Goal: Transaction & Acquisition: Purchase product/service

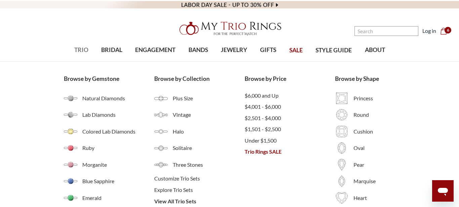
click at [79, 53] on span "TRIO" at bounding box center [81, 50] width 14 height 9
click at [274, 156] on span "Trio Rings SALE" at bounding box center [290, 152] width 90 height 8
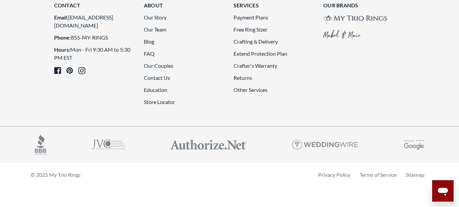
scroll to position [1860, 0]
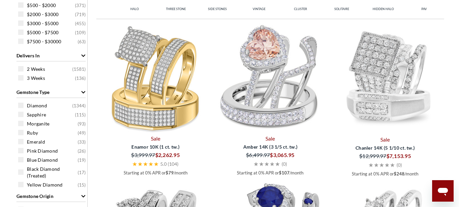
scroll to position [322, 0]
click at [405, 103] on img at bounding box center [385, 78] width 110 height 110
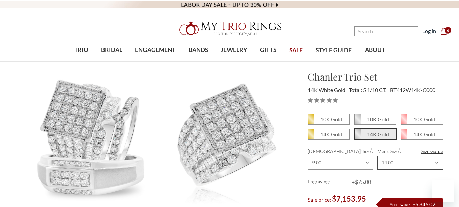
click at [437, 164] on select "Choose Size 6.00 6.25 6.50 6.75 7.00 7.25 7.50 7.75 8.00 8.25 8.50 8.75 9.00 9.…" at bounding box center [410, 163] width 66 height 14
select select "16149753"
click at [377, 156] on select "Choose Size 6.00 6.25 6.50 6.75 7.00 7.25 7.50 7.75 8.00 8.25 8.50 8.75 9.00 9.…" at bounding box center [410, 163] width 66 height 14
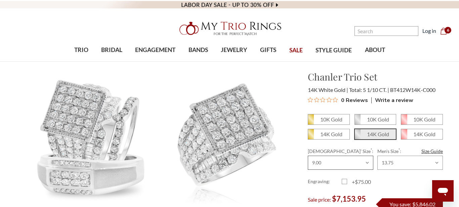
click at [369, 164] on select "Choose Size 3.00 3.25 3.50 3.75 4.00 4.25 4.50 4.75 5.00 5.25 5.50 5.75 6.00 6.…" at bounding box center [341, 163] width 66 height 14
select select "16148384"
click at [308, 156] on select "Choose Size 3.00 3.25 3.50 3.75 4.00 4.25 4.50 4.75 5.00 5.25 5.50 5.75 6.00 6.…" at bounding box center [341, 163] width 66 height 14
click at [378, 119] on em "10K Gold" at bounding box center [378, 119] width 22 height 6
click at [358, 122] on input "10K Gold" at bounding box center [357, 122] width 0 height 0
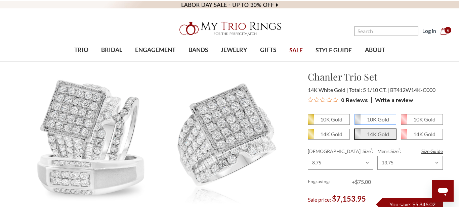
radio input "true"
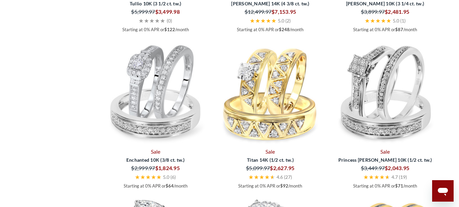
scroll to position [950, 0]
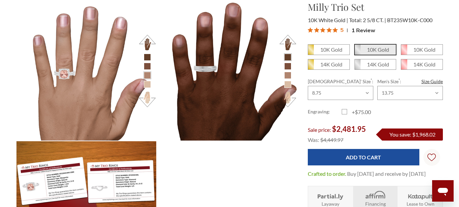
scroll to position [640, 0]
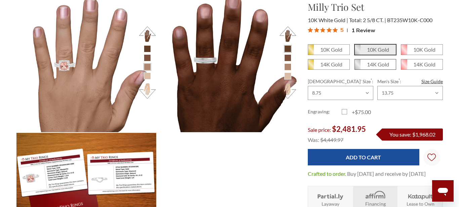
click at [378, 65] on em "14K Gold" at bounding box center [378, 64] width 22 height 6
click at [358, 67] on input "14K Gold" at bounding box center [357, 67] width 0 height 0
radio input "true"
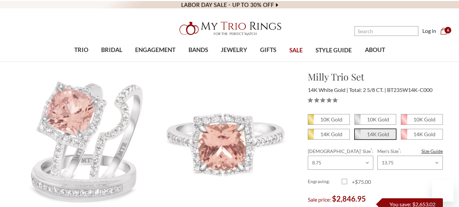
scroll to position [58, 0]
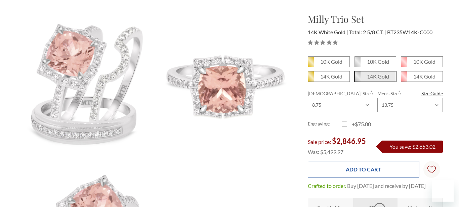
click at [381, 169] on input "Add to Cart" at bounding box center [363, 169] width 111 height 16
type input "Add to Cart"
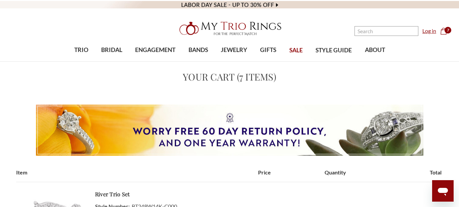
click at [430, 31] on link "Log in" at bounding box center [430, 31] width 14 height 8
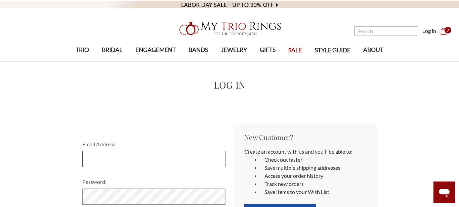
click at [170, 151] on input "Email Address:" at bounding box center [153, 159] width 143 height 16
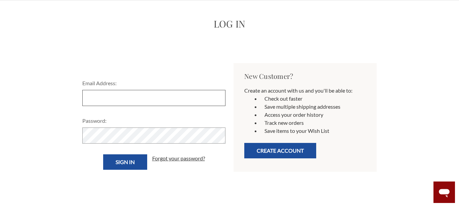
scroll to position [61, 0]
type input "sheri.s.sanders@gmail.com"
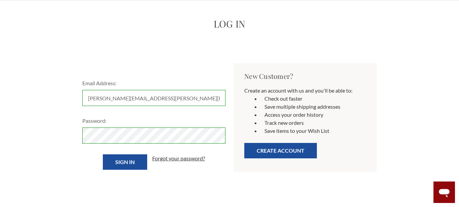
scroll to position [59, 0]
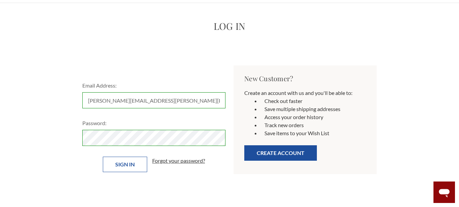
click at [130, 167] on input "Sign in" at bounding box center [125, 164] width 44 height 15
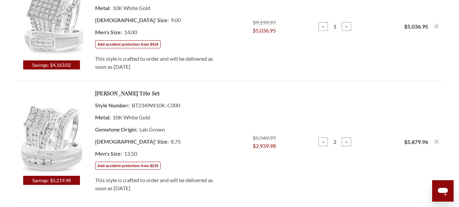
scroll to position [235, 0]
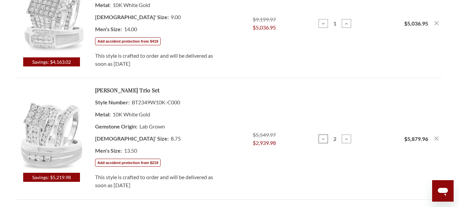
click at [324, 139] on use at bounding box center [323, 139] width 3 height 2
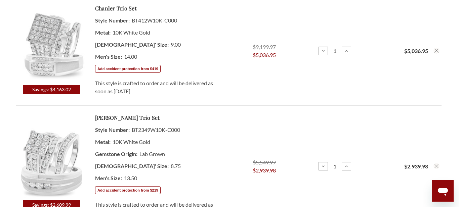
scroll to position [187, 0]
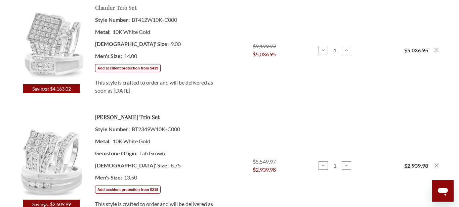
click at [118, 6] on link "Chanler Trio Set" at bounding box center [116, 8] width 42 height 8
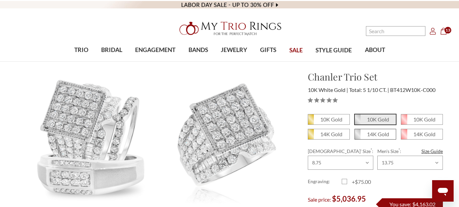
click at [378, 134] on em "14K Gold" at bounding box center [378, 134] width 22 height 6
click at [358, 137] on input "14K Gold" at bounding box center [357, 137] width 0 height 0
radio input "true"
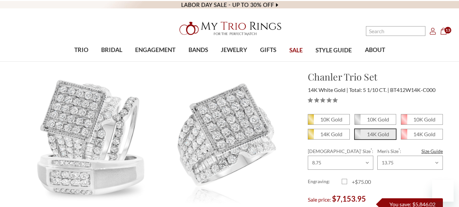
scroll to position [34, 0]
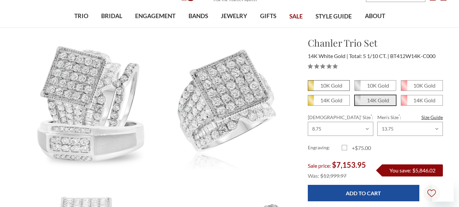
click at [336, 88] on em "10K Gold" at bounding box center [331, 85] width 22 height 6
click at [311, 88] on input "10K Gold" at bounding box center [311, 88] width 0 height 0
radio input "true"
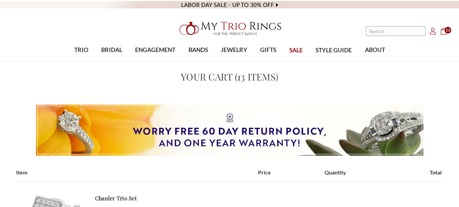
scroll to position [187, 0]
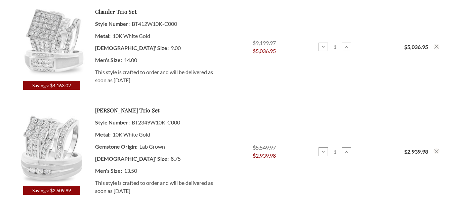
click at [438, 47] on icon "Remove Chanler 5 1/10 ct tw. Princess Cluster Trio Set 10K White Gold from cart" at bounding box center [437, 47] width 4 height 4
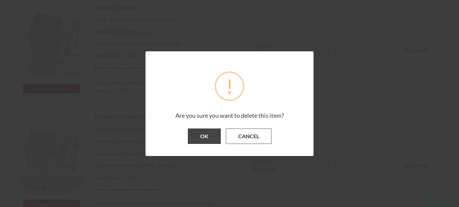
click at [248, 139] on button "Cancel" at bounding box center [249, 136] width 46 height 15
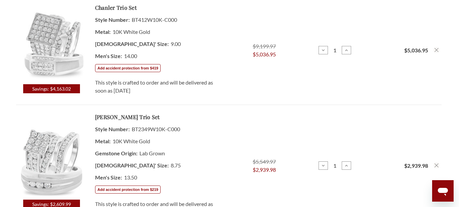
scroll to position [0, 0]
click at [437, 50] on use "Remove Chanler 5 1/10 ct tw. Princess Cluster Trio Set 10K White Gold from cart" at bounding box center [437, 50] width 4 height 4
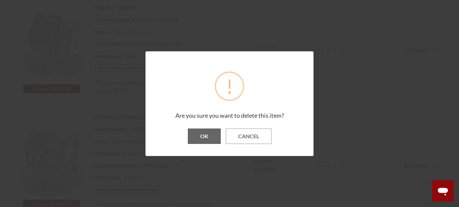
click at [202, 135] on button "OK" at bounding box center [204, 136] width 33 height 15
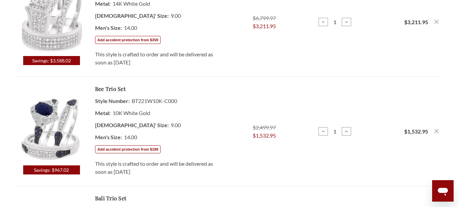
scroll to position [825, 0]
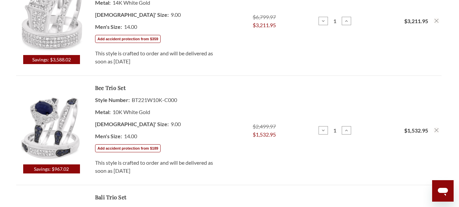
click at [437, 130] on use "Remove Bee 1 1/2 ct tw. Fancy Solitaire Trio Set 10K White Gold from cart" at bounding box center [437, 130] width 4 height 4
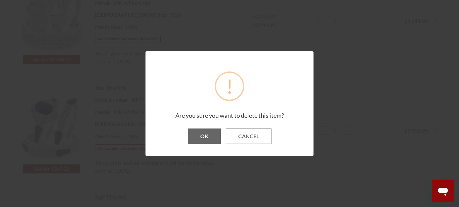
click at [204, 135] on button "OK" at bounding box center [204, 136] width 33 height 15
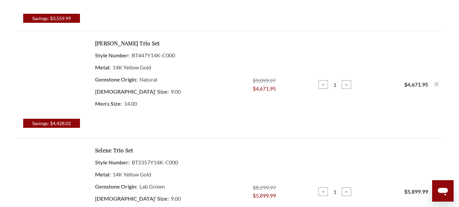
scroll to position [756, 0]
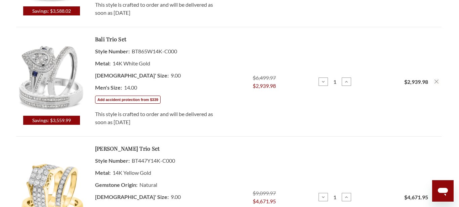
scroll to position [964, 0]
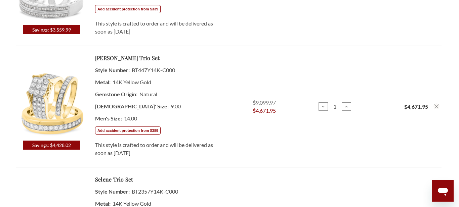
click at [437, 106] on use "Remove Alexandra 3 ct tw. Princess Cluster Trio Set 14K Yellow Gold from cart" at bounding box center [437, 107] width 4 height 4
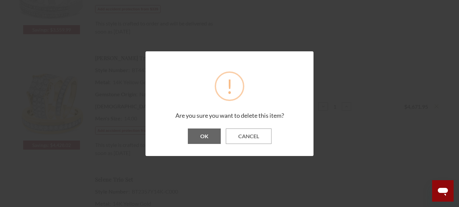
click at [204, 135] on button "OK" at bounding box center [204, 136] width 33 height 15
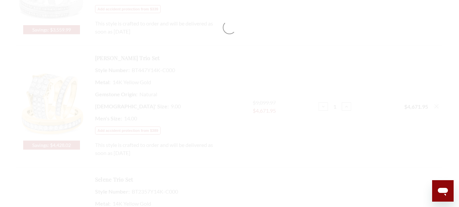
scroll to position [895, 0]
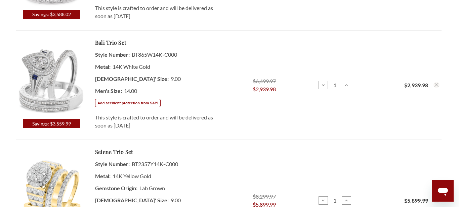
scroll to position [950, 0]
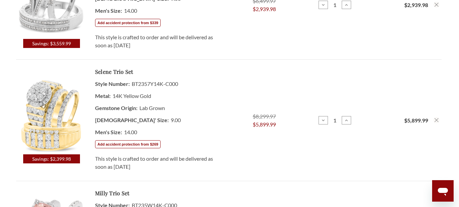
click at [438, 122] on use "Remove Selene 5 3/8 ct tw. Lab Grown Round Cluster Trio Set 14K Yellow Gold fro…" at bounding box center [437, 120] width 4 height 4
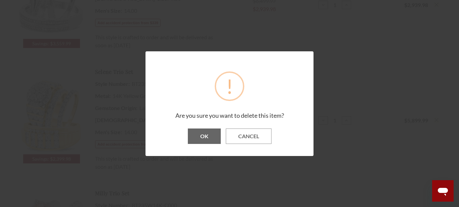
click at [202, 137] on button "OK" at bounding box center [204, 136] width 33 height 15
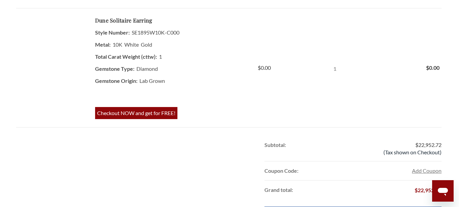
scroll to position [882, 0]
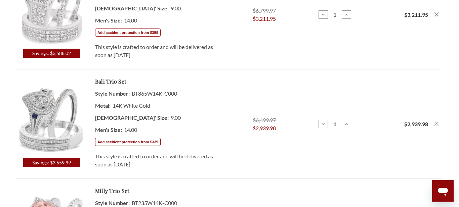
scroll to position [831, 0]
click at [434, 126] on button "Remove Bali 1 ct tw. Pear Cluster Trio Set 14K White Gold from cart" at bounding box center [437, 124] width 6 height 6
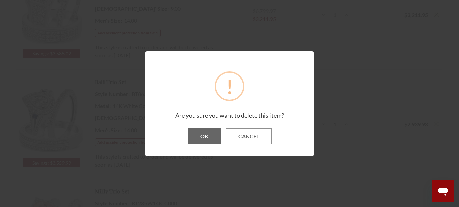
click at [201, 136] on button "OK" at bounding box center [204, 136] width 33 height 15
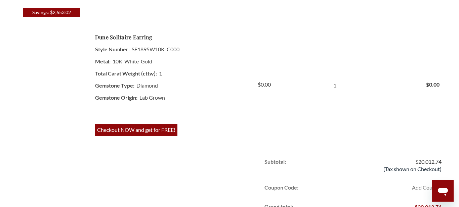
scroll to position [762, 0]
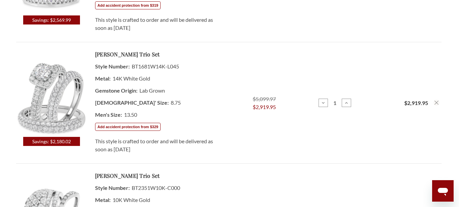
scroll to position [505, 0]
click at [437, 103] on use "Remove Jiles 2 3/4 ct tw. Lab Grown Round Solitaire Trio Set 14K White Gold fro…" at bounding box center [437, 103] width 4 height 4
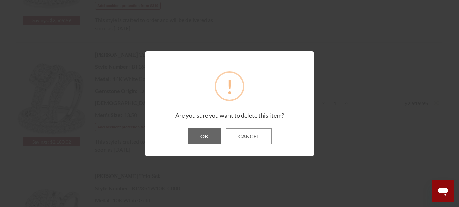
click at [201, 136] on button "OK" at bounding box center [204, 136] width 33 height 15
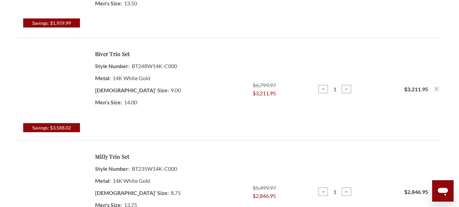
scroll to position [436, 0]
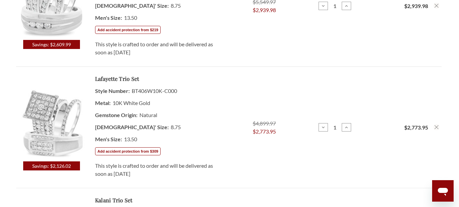
scroll to position [238, 0]
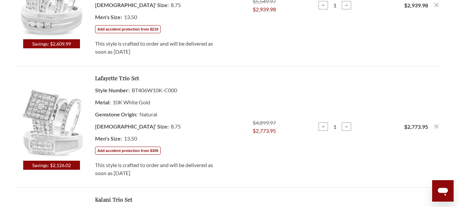
click at [439, 126] on button "Remove Lafayette 3 3/4 ct tw. Princess Cluster Trio Set 10K White Gold from cart" at bounding box center [437, 127] width 6 height 6
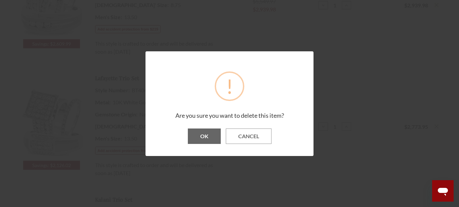
click at [203, 137] on button "OK" at bounding box center [204, 136] width 33 height 15
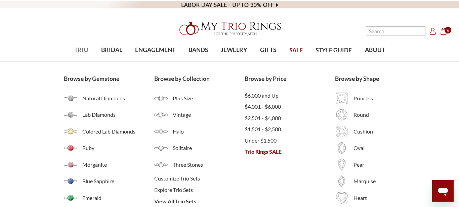
click at [80, 50] on span "TRIO" at bounding box center [81, 50] width 14 height 9
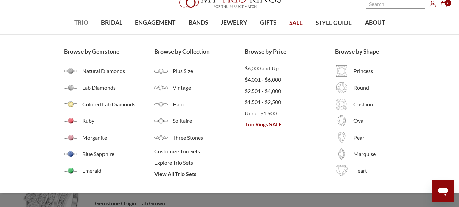
scroll to position [28, 0]
click at [268, 104] on span "$1,501 - $2,500" at bounding box center [290, 102] width 90 height 8
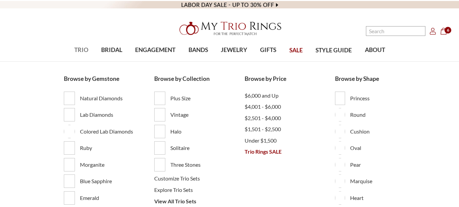
click at [83, 50] on span "TRIO" at bounding box center [81, 50] width 14 height 9
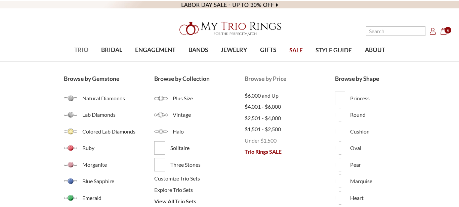
click at [271, 141] on span "Under $1,500" at bounding box center [290, 141] width 90 height 8
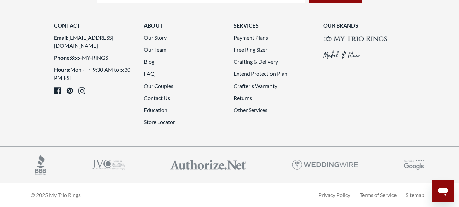
scroll to position [1851, 0]
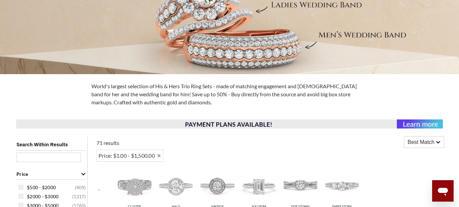
scroll to position [147, 0]
click at [161, 156] on icon "Remove Price: $1.00 - $1,500.00" at bounding box center [158, 156] width 3 height 3
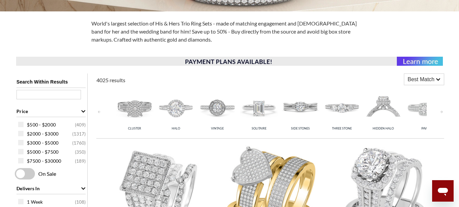
scroll to position [211, 0]
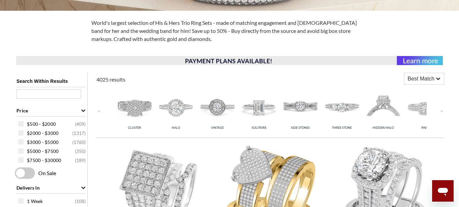
click at [444, 111] on link at bounding box center [441, 110] width 5 height 49
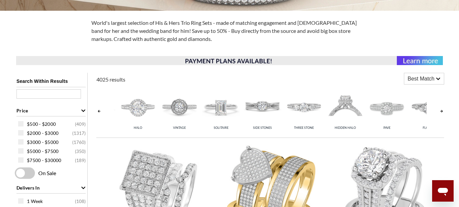
scroll to position [0, 41]
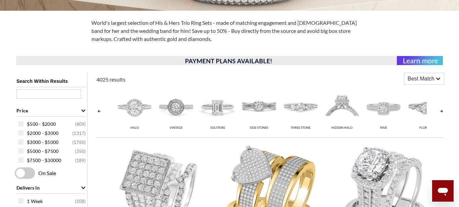
click at [443, 114] on link at bounding box center [441, 110] width 5 height 49
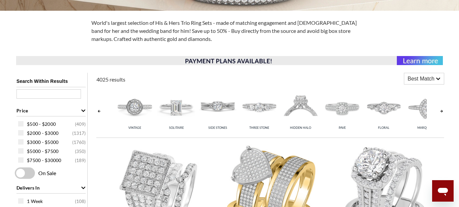
click at [444, 112] on link at bounding box center [441, 110] width 5 height 49
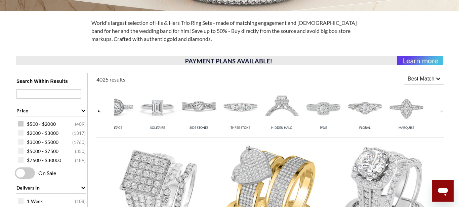
click at [21, 126] on span at bounding box center [20, 123] width 5 height 5
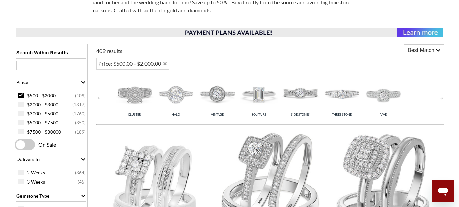
scroll to position [241, 0]
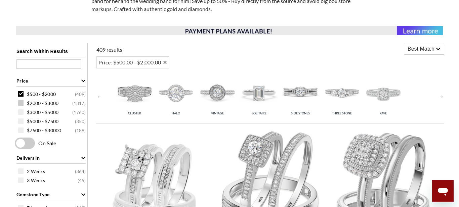
click at [27, 104] on span "$2000 - $3000" at bounding box center [43, 103] width 32 height 7
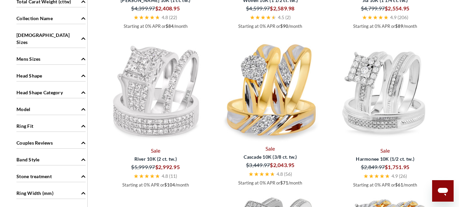
scroll to position [659, 0]
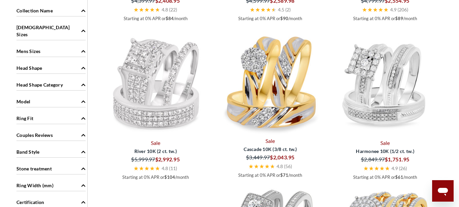
click at [155, 116] on img at bounding box center [156, 83] width 110 height 110
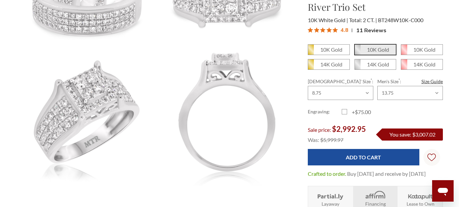
scroll to position [164, 0]
click at [377, 67] on em "14K Gold" at bounding box center [378, 64] width 22 height 6
click at [358, 67] on input "14K Gold" at bounding box center [357, 67] width 0 height 0
radio input "true"
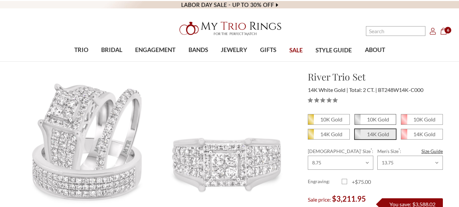
click at [380, 120] on em "10K Gold" at bounding box center [378, 119] width 22 height 6
click at [358, 122] on input "10K Gold" at bounding box center [357, 122] width 0 height 0
radio input "true"
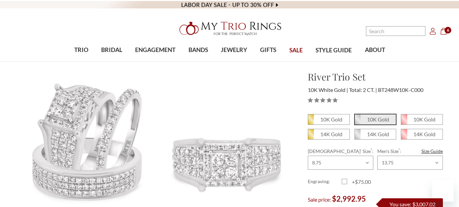
scroll to position [71, 0]
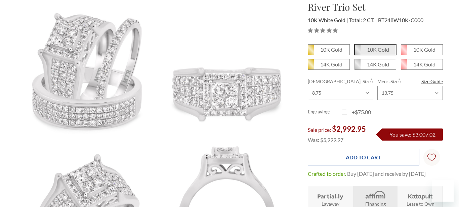
click at [388, 159] on input "Add to Cart" at bounding box center [363, 157] width 111 height 16
type input "Add to Cart"
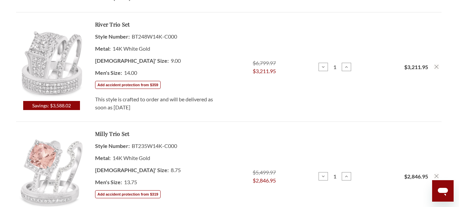
scroll to position [535, 0]
click at [438, 67] on icon "Remove River 2 ct tw. Princess Cluster Trio Set 14K White Gold from cart" at bounding box center [437, 67] width 4 height 4
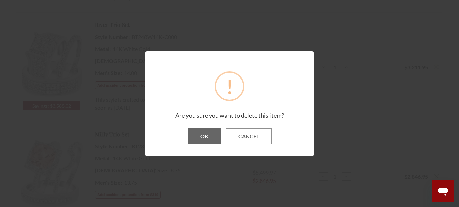
click at [203, 138] on button "OK" at bounding box center [204, 136] width 33 height 15
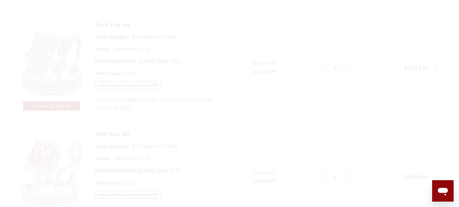
scroll to position [466, 0]
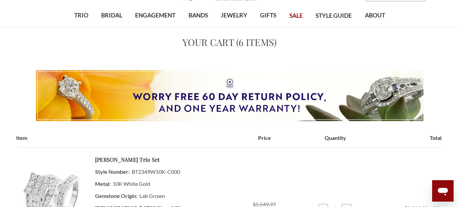
scroll to position [33, 0]
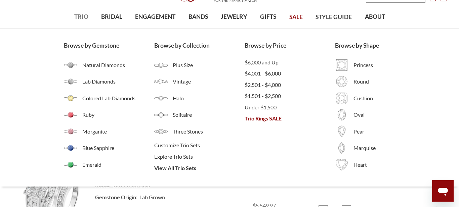
click at [80, 14] on span "TRIO" at bounding box center [81, 16] width 14 height 9
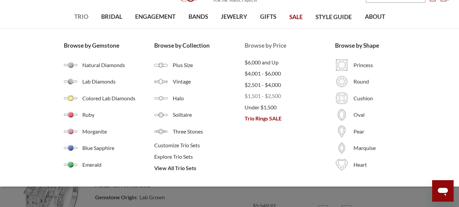
click at [272, 97] on span "$1,501 - $2,500" at bounding box center [290, 96] width 90 height 8
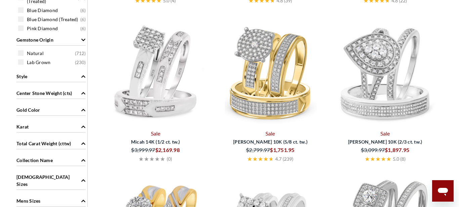
scroll to position [510, 0]
click at [387, 75] on img at bounding box center [385, 73] width 110 height 110
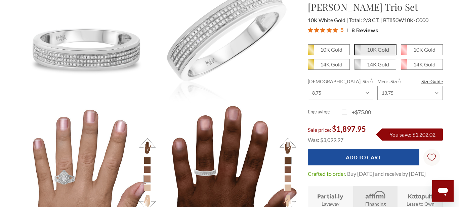
scroll to position [528, 0]
click at [385, 67] on em "14K Gold" at bounding box center [378, 64] width 22 height 6
click at [358, 67] on input "14K Gold" at bounding box center [357, 67] width 0 height 0
radio input "true"
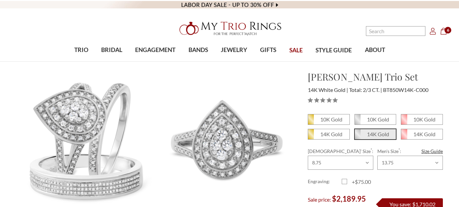
scroll to position [64, 0]
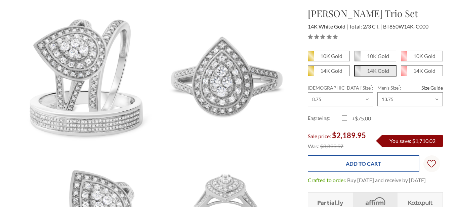
click at [391, 165] on input "Add to Cart" at bounding box center [363, 164] width 111 height 16
type input "Add to Cart"
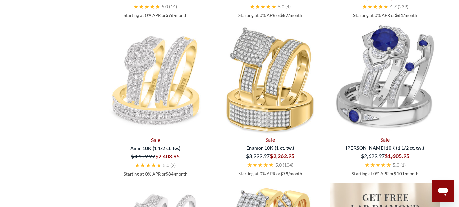
scroll to position [993, 0]
click at [156, 79] on img at bounding box center [156, 24] width 110 height 110
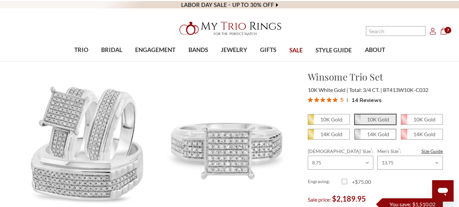
click at [378, 134] on em "14K Gold" at bounding box center [378, 134] width 22 height 6
click at [358, 137] on input "14K Gold" at bounding box center [357, 137] width 0 height 0
radio input "true"
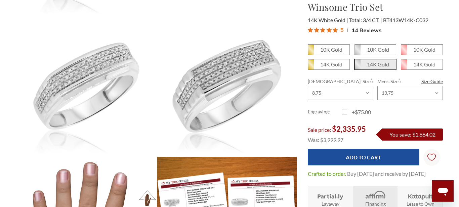
scroll to position [334, 0]
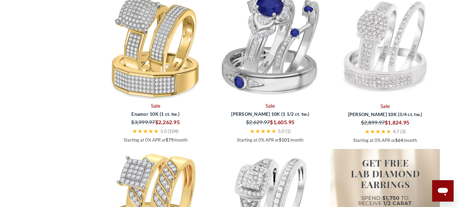
scroll to position [1130, 0]
click at [141, 100] on img at bounding box center [156, 46] width 110 height 110
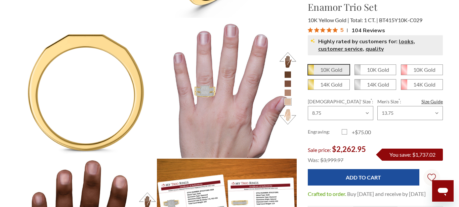
scroll to position [279, 427]
click at [286, 59] on button at bounding box center [288, 60] width 18 height 18
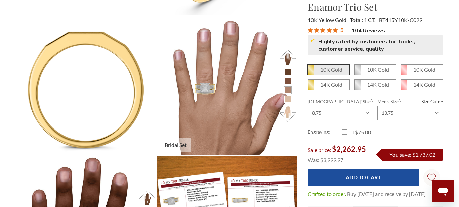
scroll to position [757, 0]
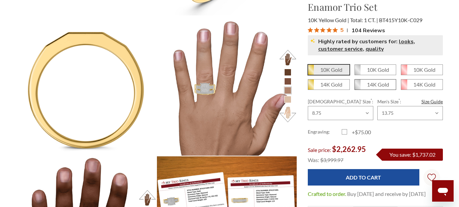
click at [384, 83] on em "14K Gold" at bounding box center [378, 84] width 22 height 6
click at [358, 87] on input "14K Gold" at bounding box center [357, 87] width 0 height 0
radio input "true"
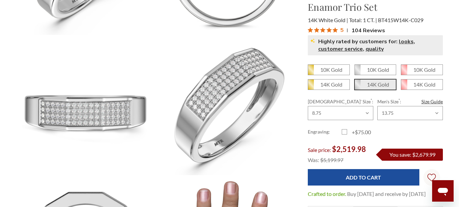
scroll to position [597, 0]
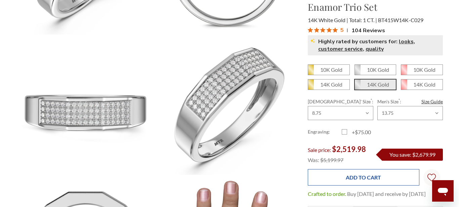
click at [388, 178] on input "Add to Cart" at bounding box center [363, 177] width 111 height 16
type input "Add to Cart"
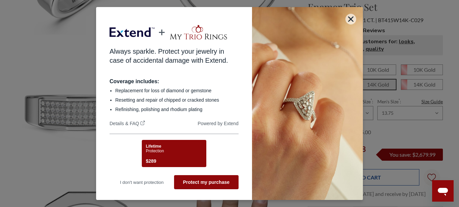
scroll to position [0, 0]
click at [352, 19] on icon "button" at bounding box center [350, 18] width 5 height 5
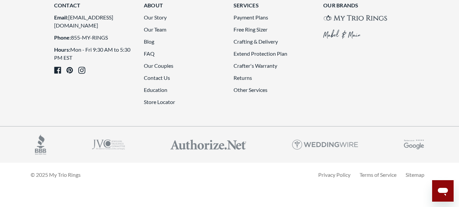
scroll to position [1848, 0]
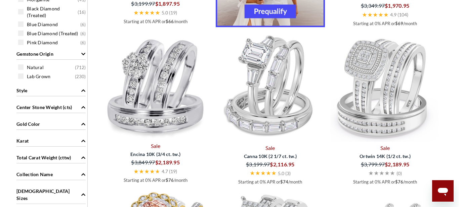
scroll to position [497, 0]
